Goal: Information Seeking & Learning: Learn about a topic

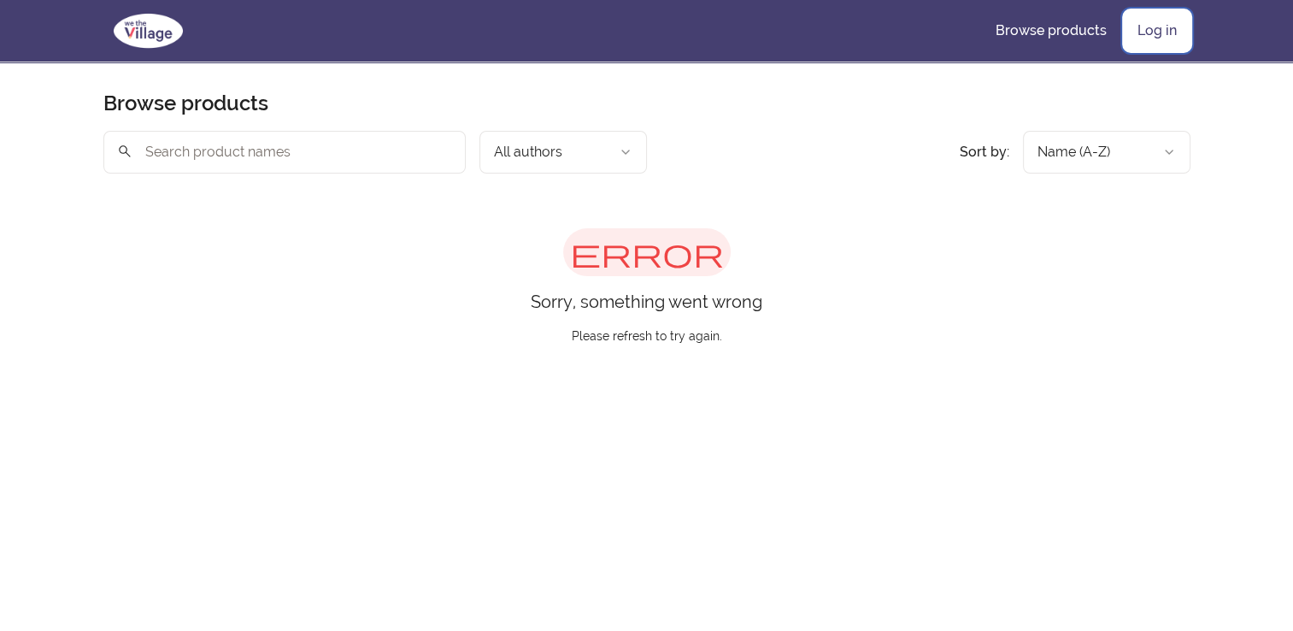
click at [1156, 23] on link "Log in" at bounding box center [1157, 30] width 67 height 41
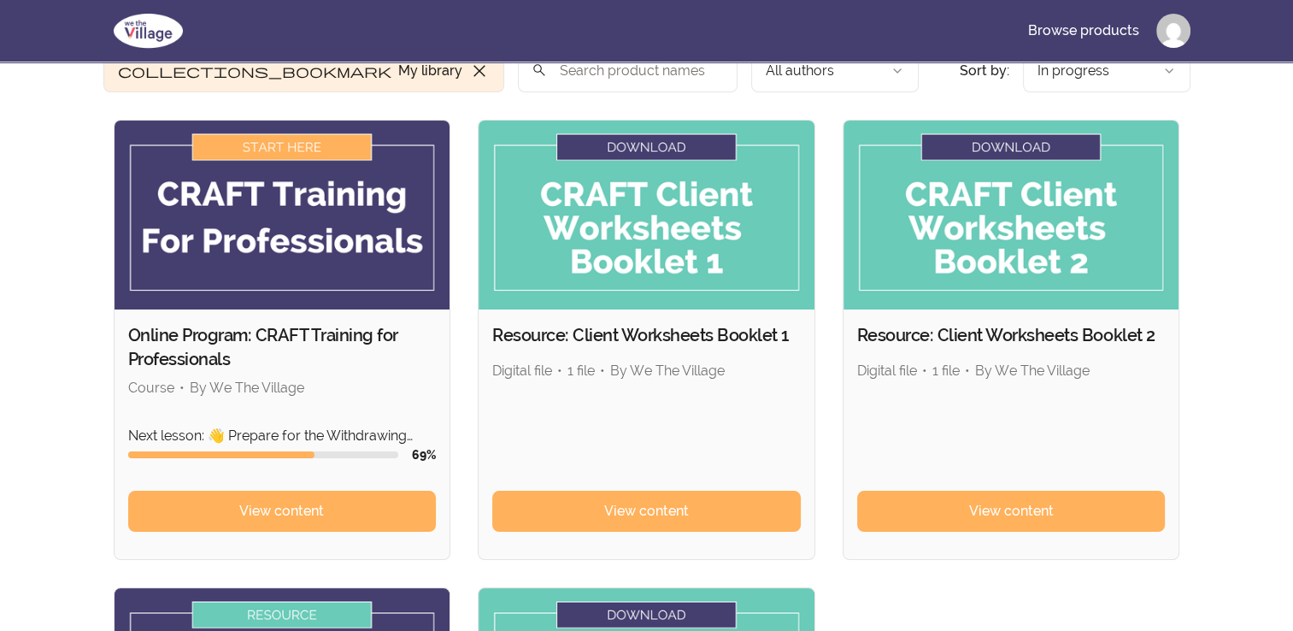
scroll to position [85, 0]
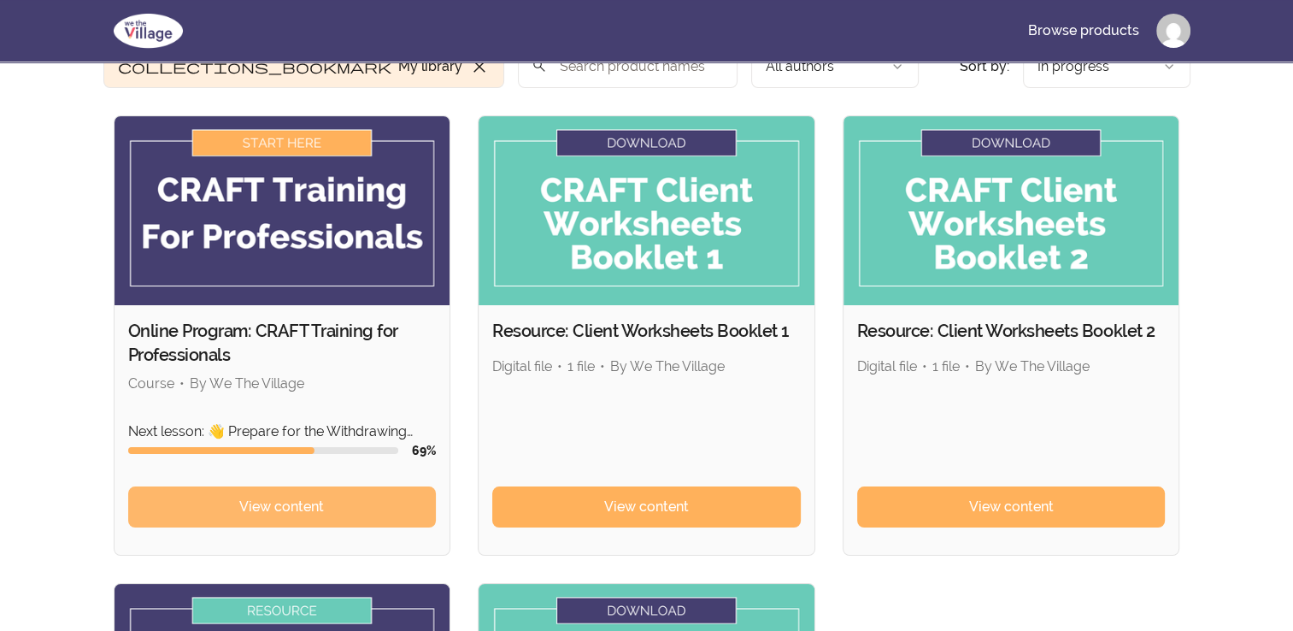
click at [339, 498] on link "View content" at bounding box center [282, 506] width 309 height 41
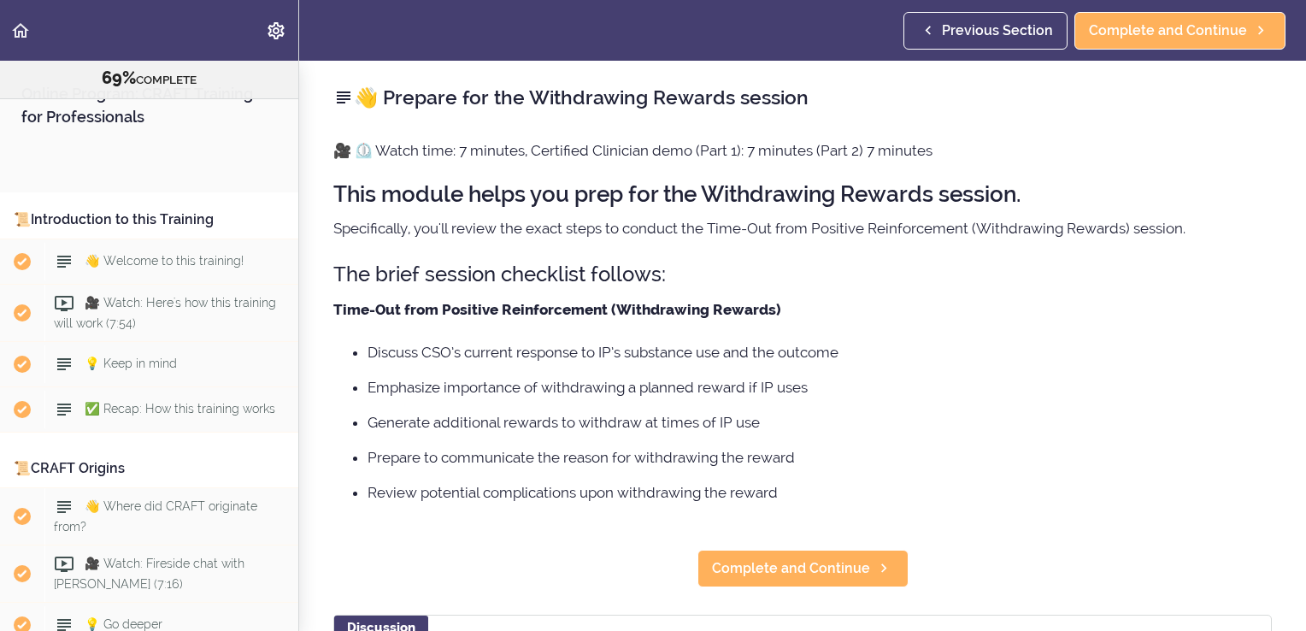
scroll to position [8761, 0]
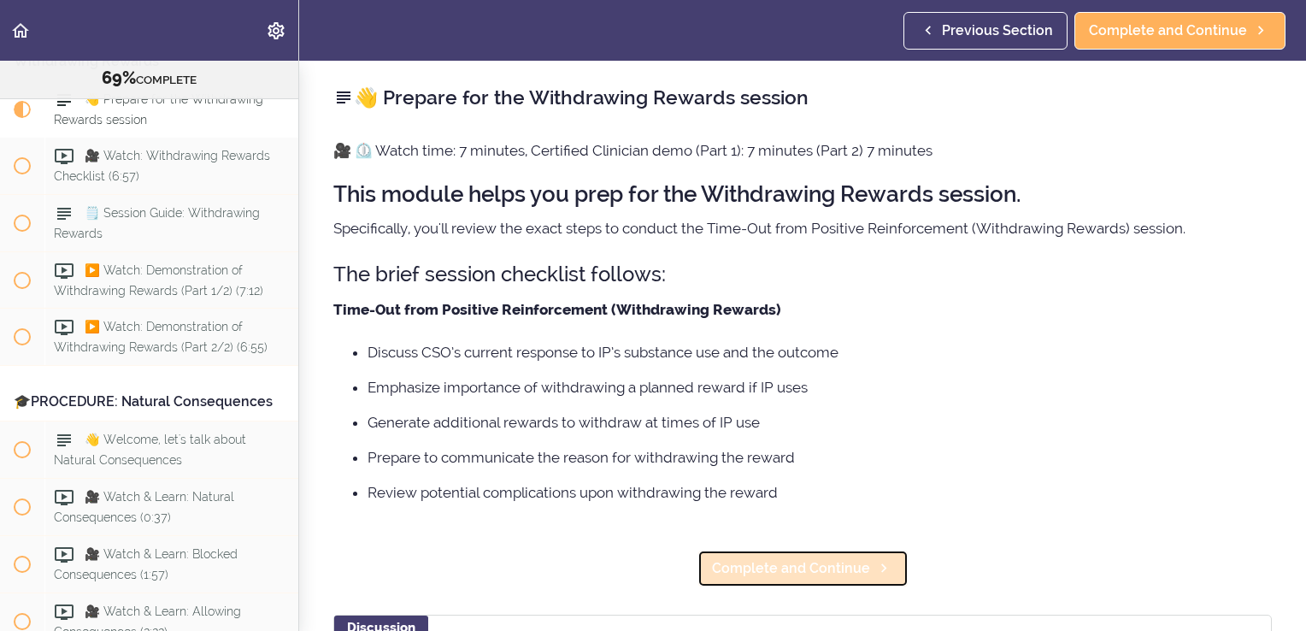
click at [819, 569] on span "Complete and Continue" at bounding box center [791, 568] width 158 height 21
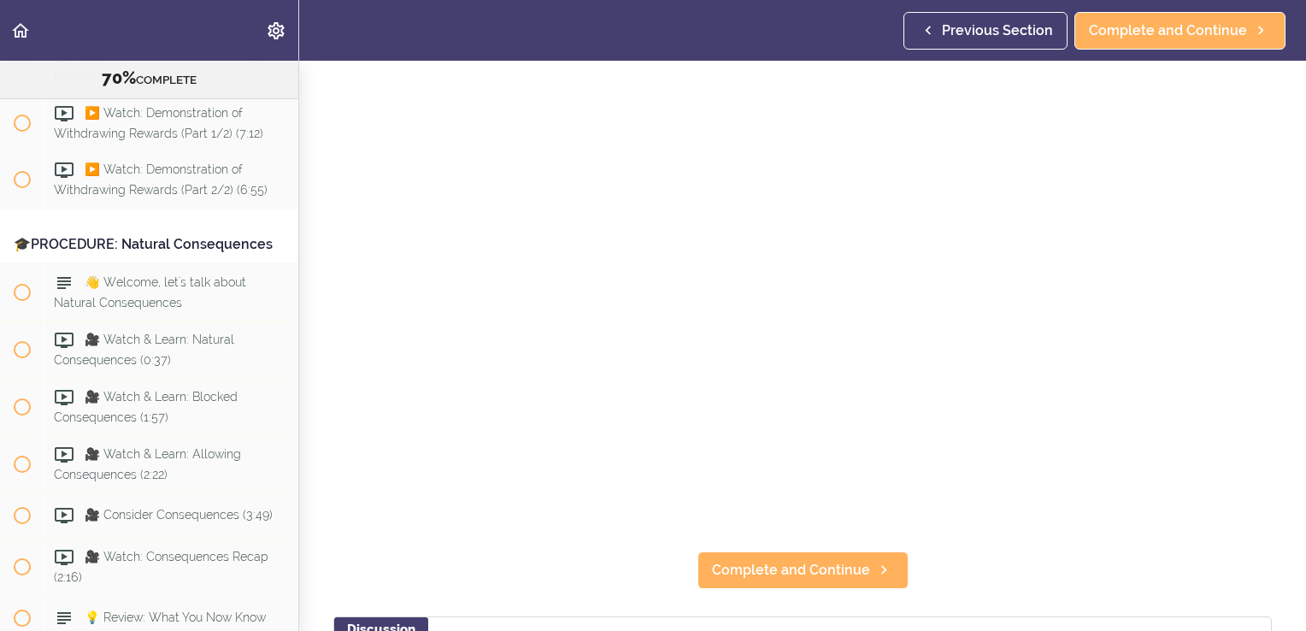
scroll to position [171, 0]
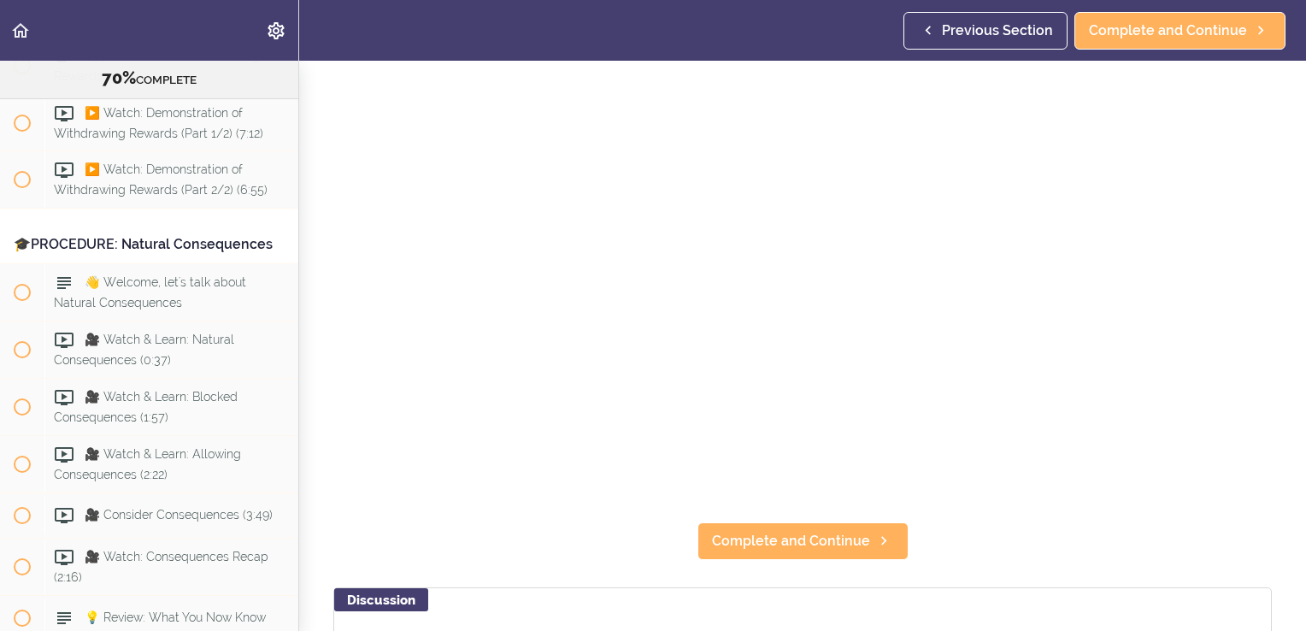
click at [550, 545] on section "Online Program: CRAFT Training for Professionals 70% COMPLETE 📜Introduction to …" at bounding box center [653, 346] width 1306 height 570
click at [649, 552] on section "Online Program: CRAFT Training for Professionals 70% COMPLETE 📜Introduction to …" at bounding box center [653, 346] width 1306 height 570
click at [797, 533] on span "Complete and Continue" at bounding box center [791, 541] width 158 height 21
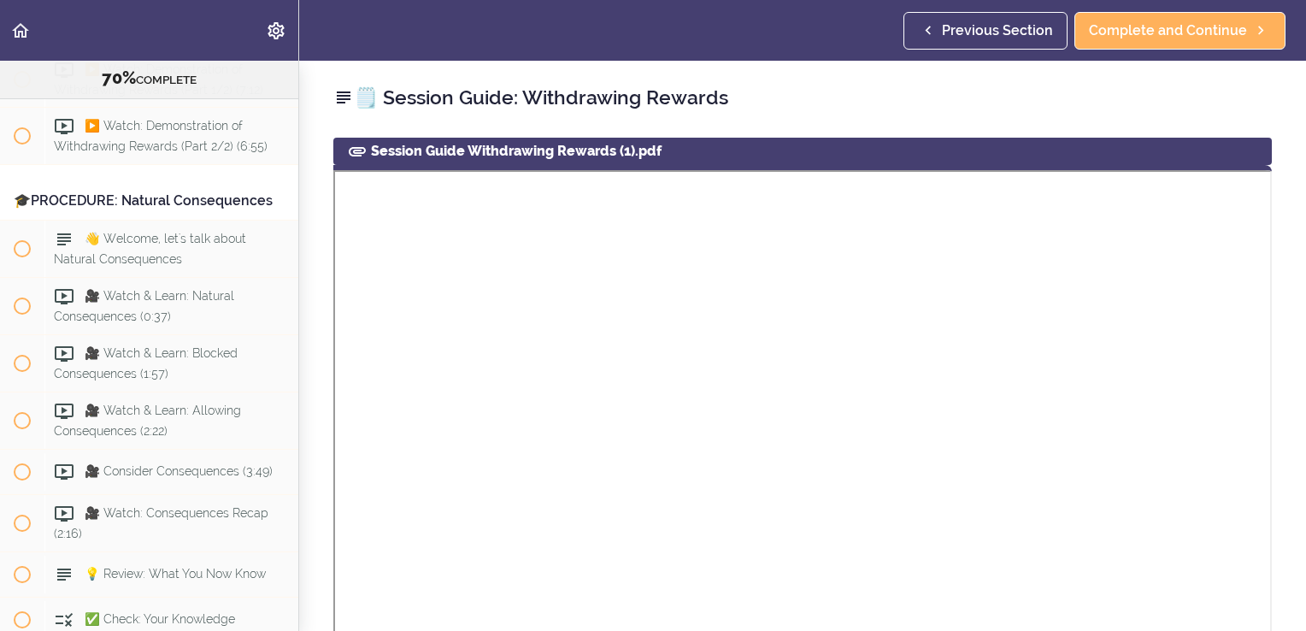
scroll to position [8976, 0]
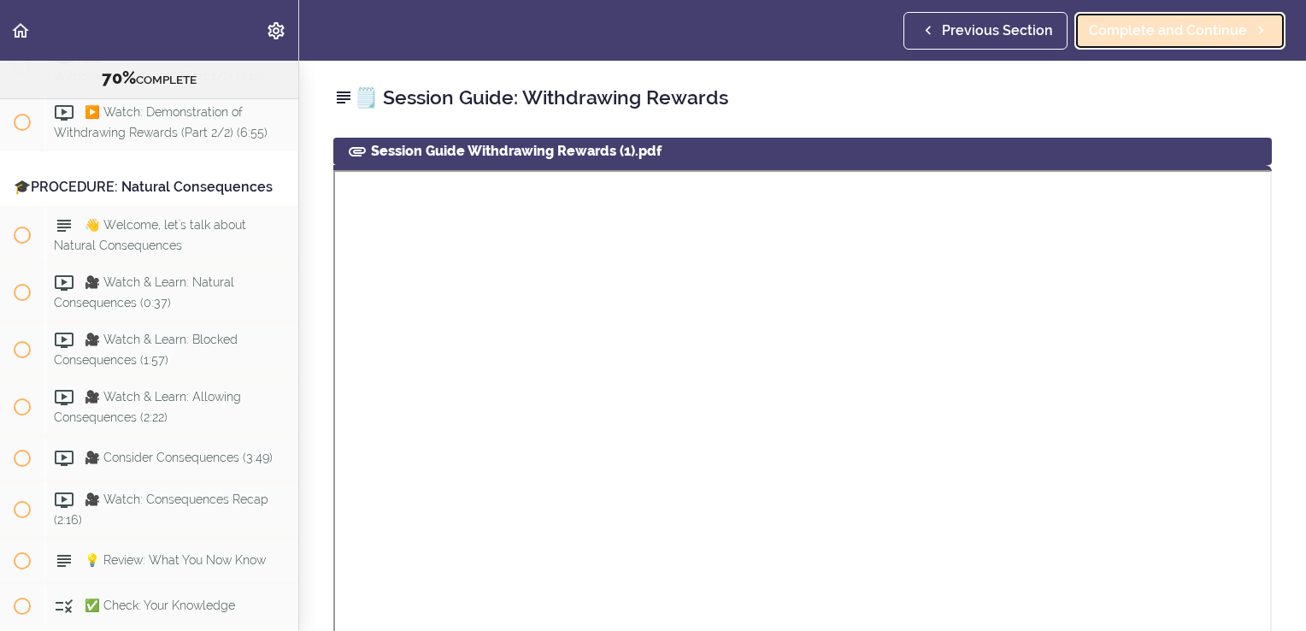
click at [1111, 38] on span "Complete and Continue" at bounding box center [1168, 31] width 158 height 21
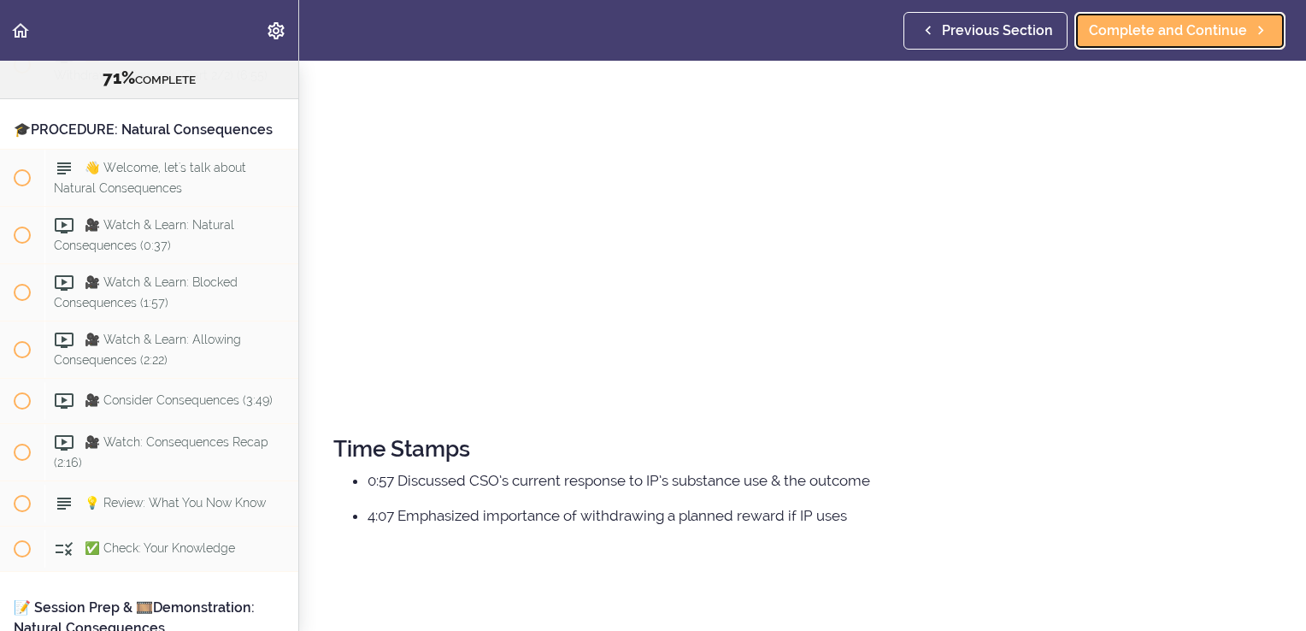
scroll to position [197, 0]
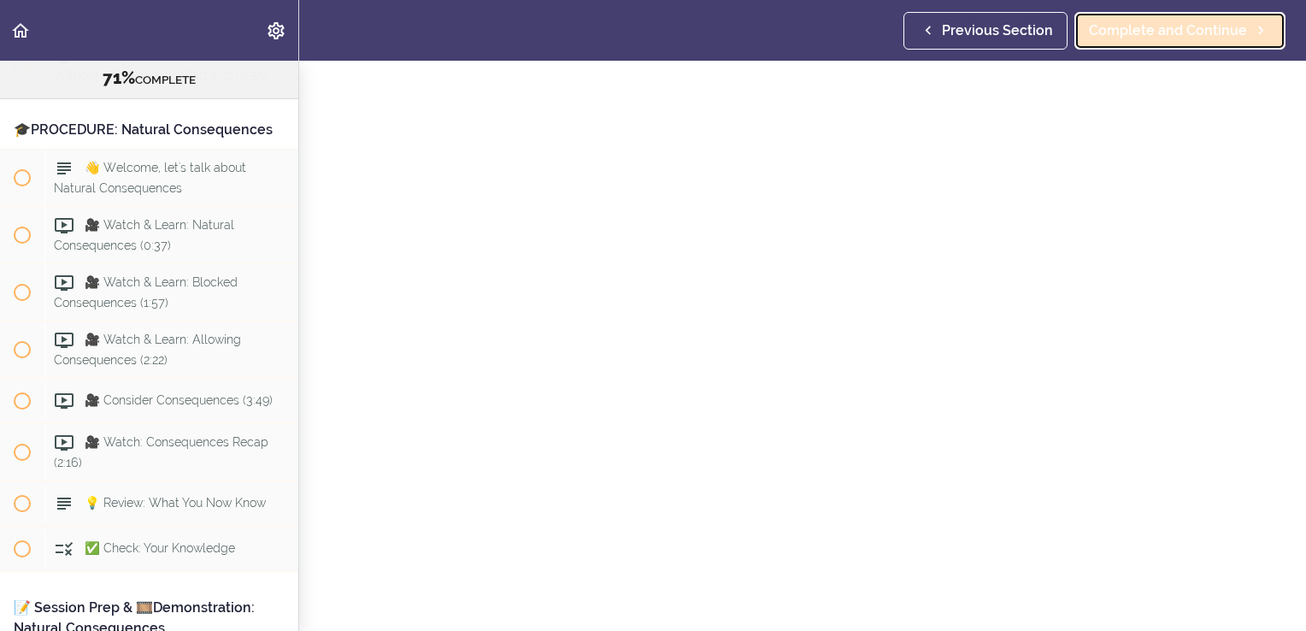
click at [1139, 39] on span "Complete and Continue" at bounding box center [1168, 31] width 158 height 21
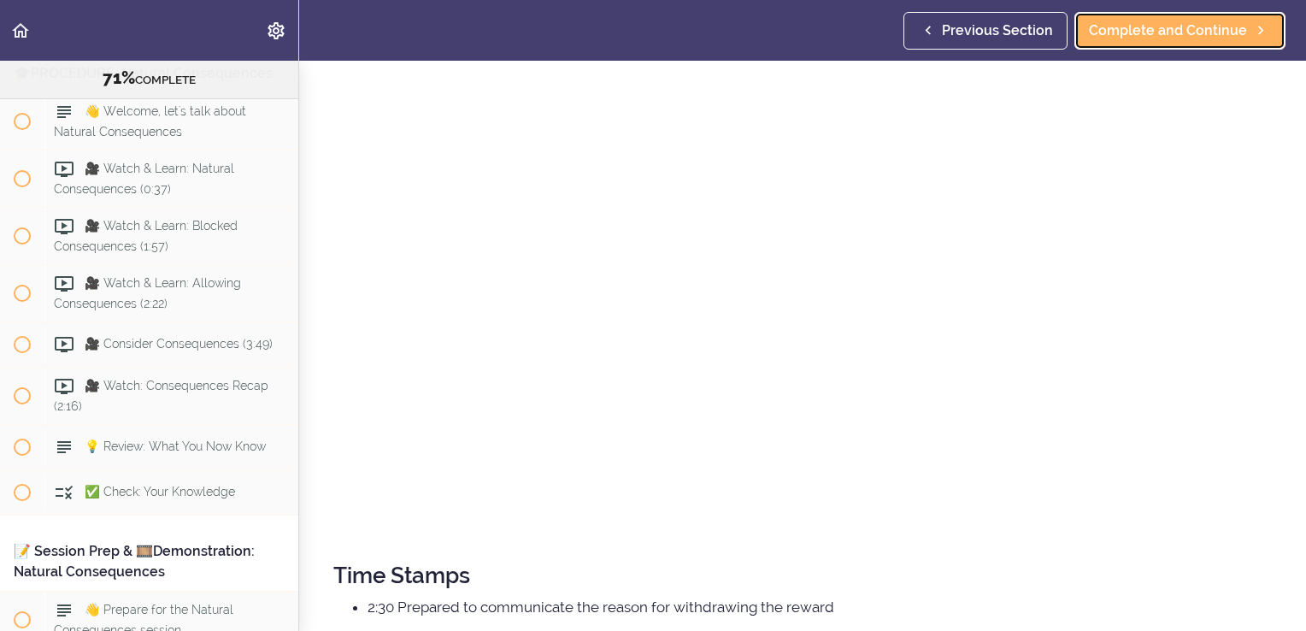
scroll to position [256, 0]
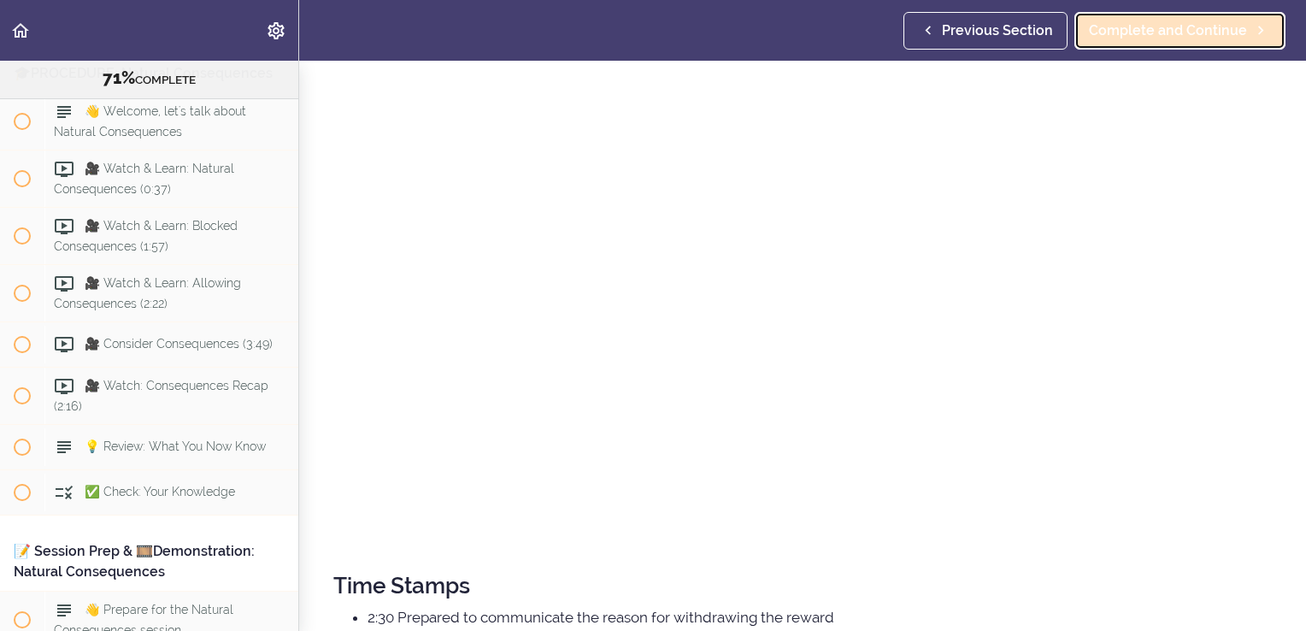
click at [1198, 43] on link "Complete and Continue" at bounding box center [1180, 31] width 211 height 38
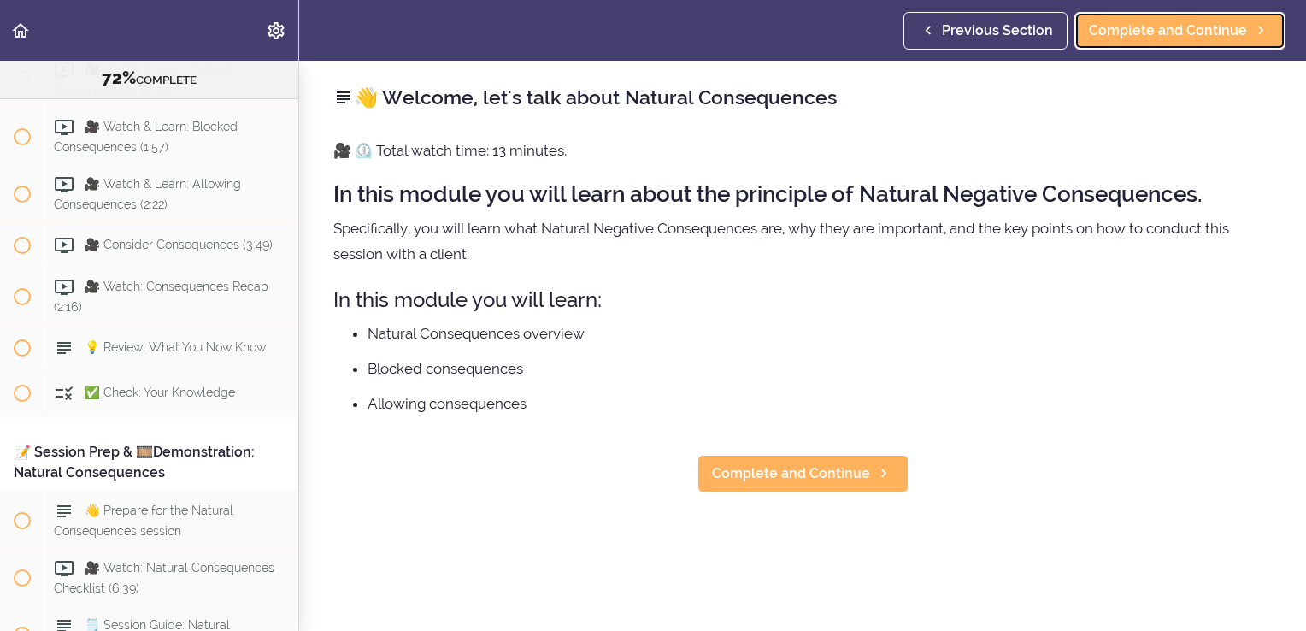
scroll to position [9202, 0]
